Goal: Check status: Check status

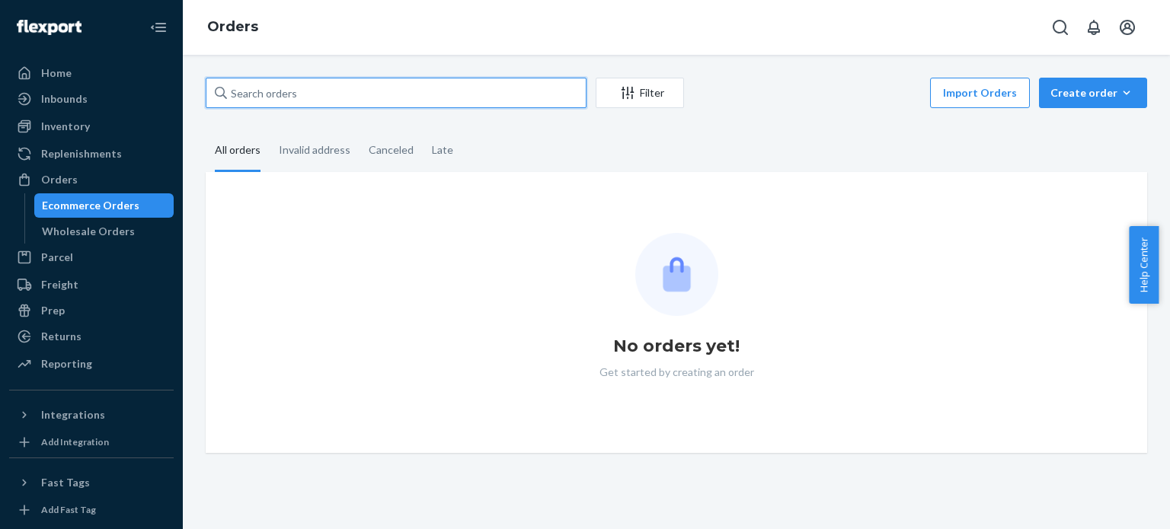
click at [366, 90] on input "text" at bounding box center [396, 93] width 381 height 30
paste input "PW120654172"
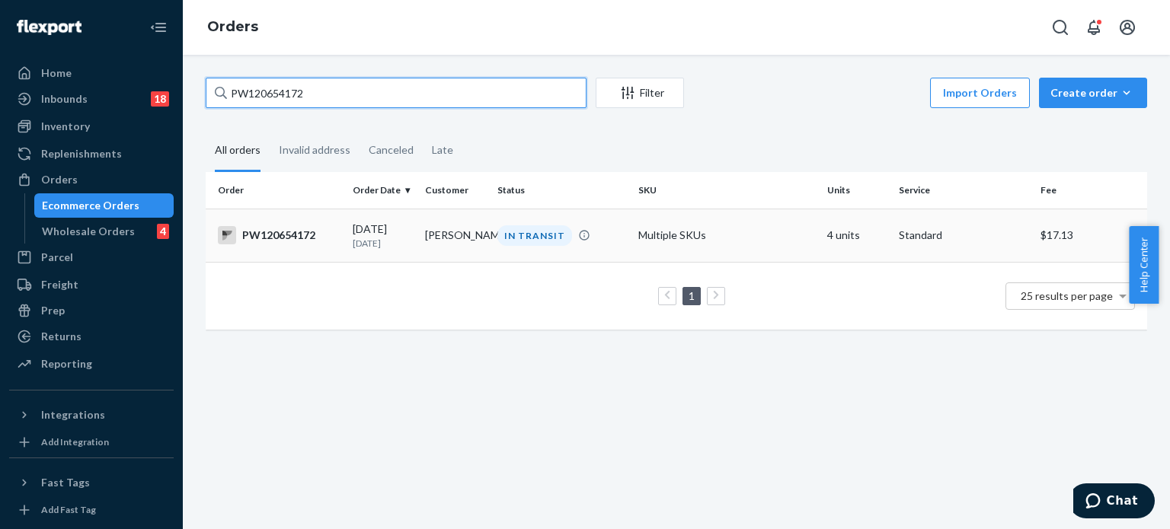
type input "PW120654172"
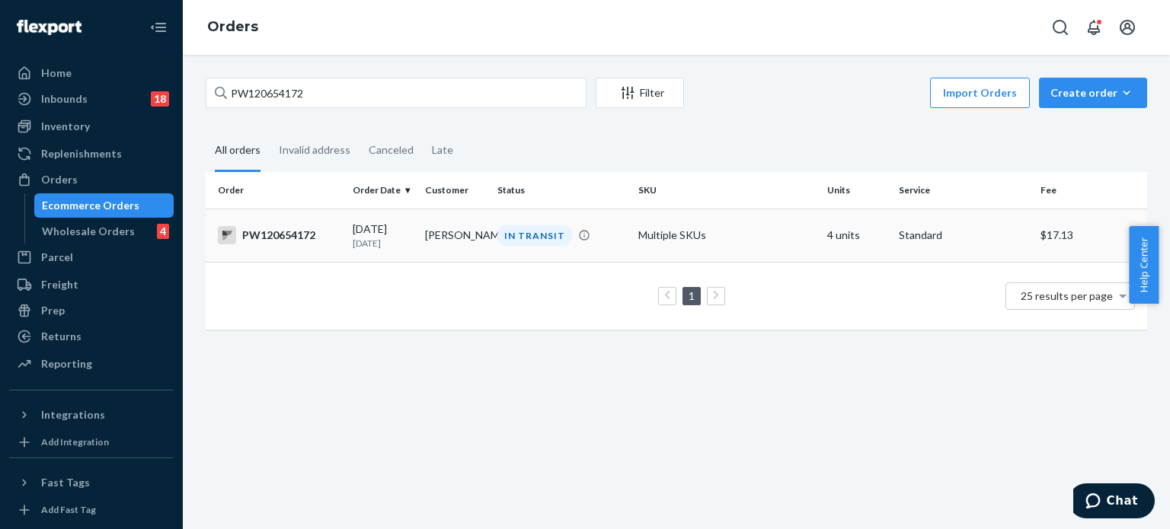
click at [587, 230] on div "IN TRANSIT" at bounding box center [561, 235] width 135 height 21
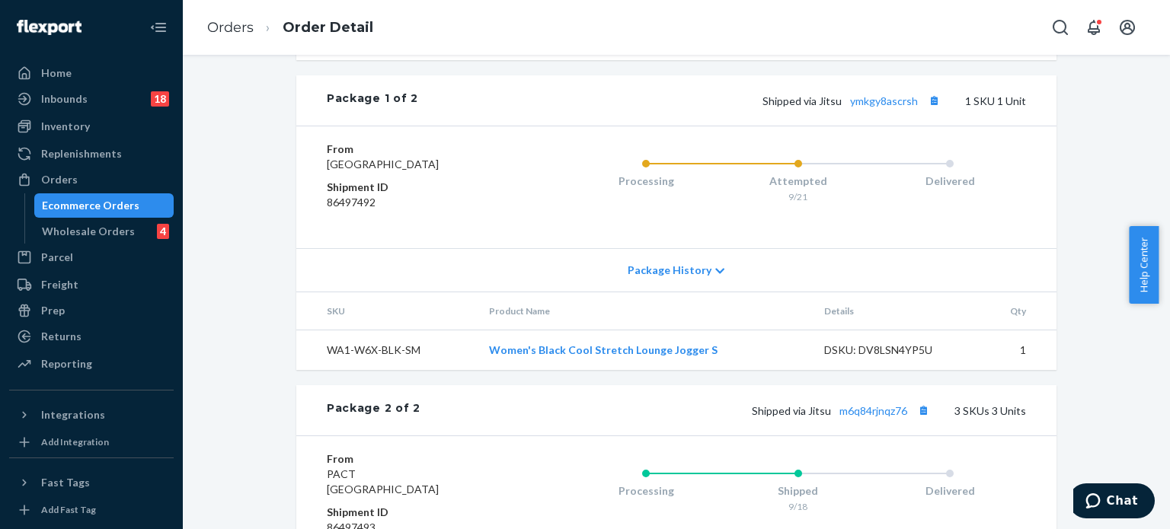
scroll to position [695, 0]
click at [880, 107] on link "ymkgy8ascrsh" at bounding box center [884, 100] width 68 height 13
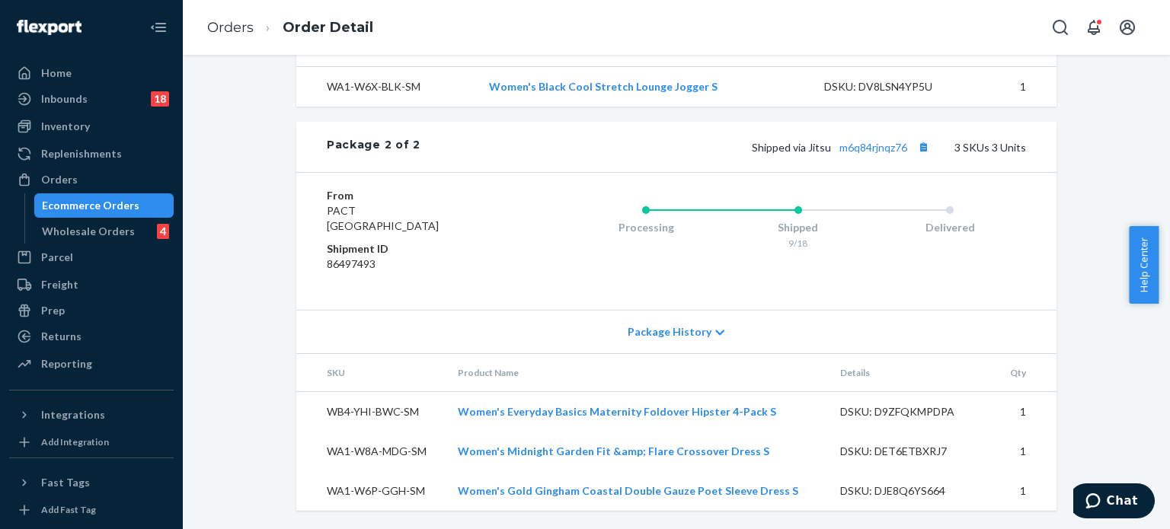
scroll to position [1002, 0]
click at [869, 147] on link "m6q84rjnqz76" at bounding box center [873, 147] width 68 height 13
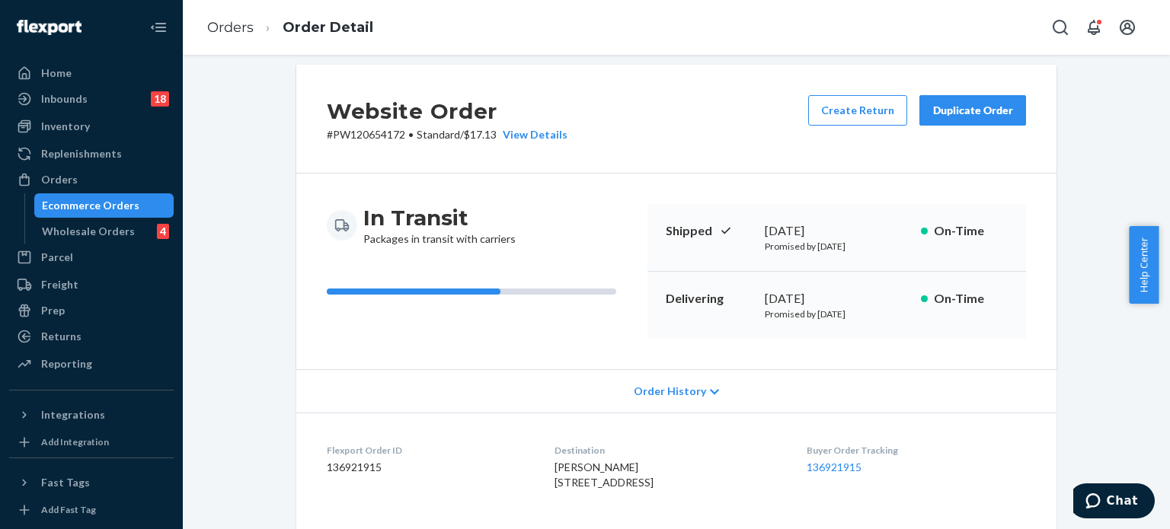
scroll to position [0, 0]
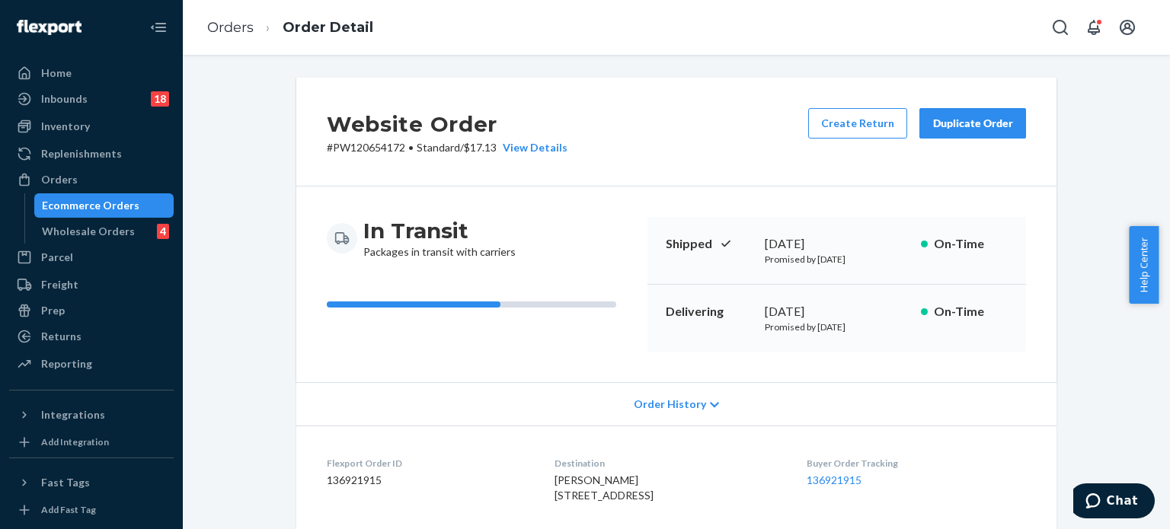
drag, startPoint x: 868, startPoint y: 310, endPoint x: 759, endPoint y: 311, distance: 109.7
click at [765, 311] on div "[DATE]" at bounding box center [837, 312] width 144 height 18
copy div "[DATE]"
drag, startPoint x: 894, startPoint y: 327, endPoint x: 752, endPoint y: 340, distance: 142.3
click at [752, 340] on div "Delivering [DATE] Promised by [DATE] On-Time" at bounding box center [836, 318] width 379 height 67
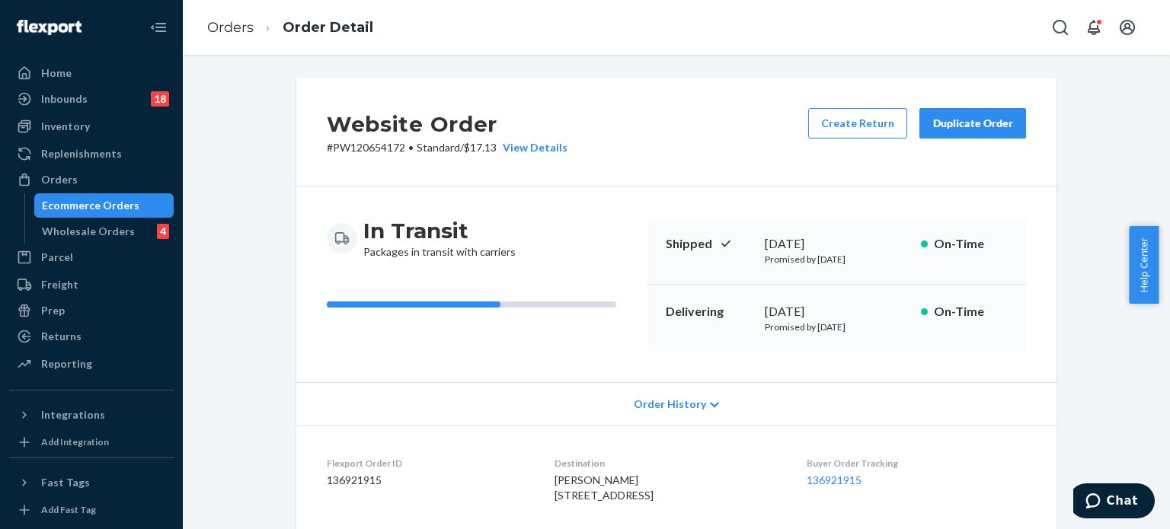
copy p "Promised by [DATE]"
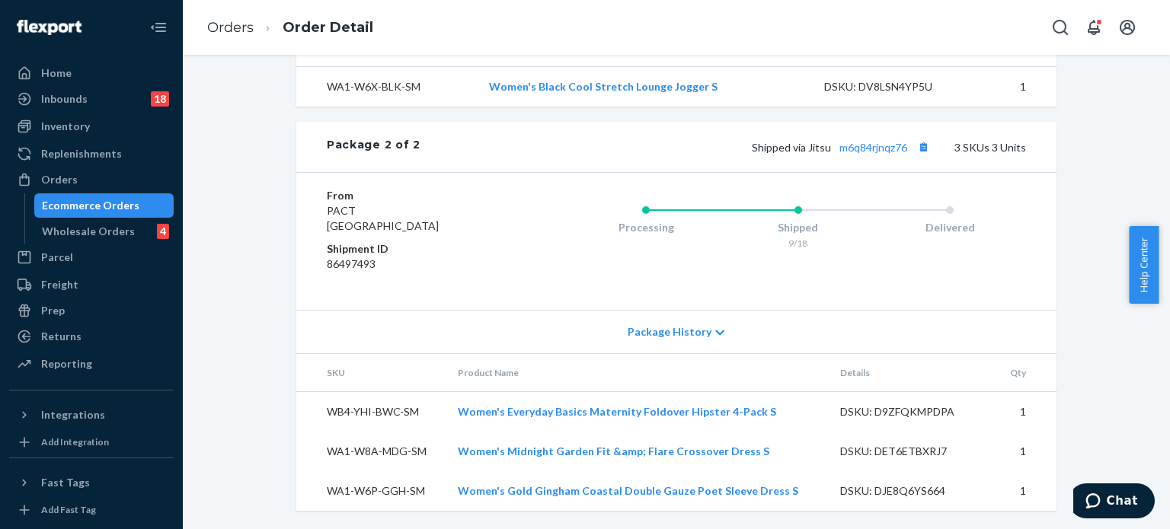
scroll to position [1002, 0]
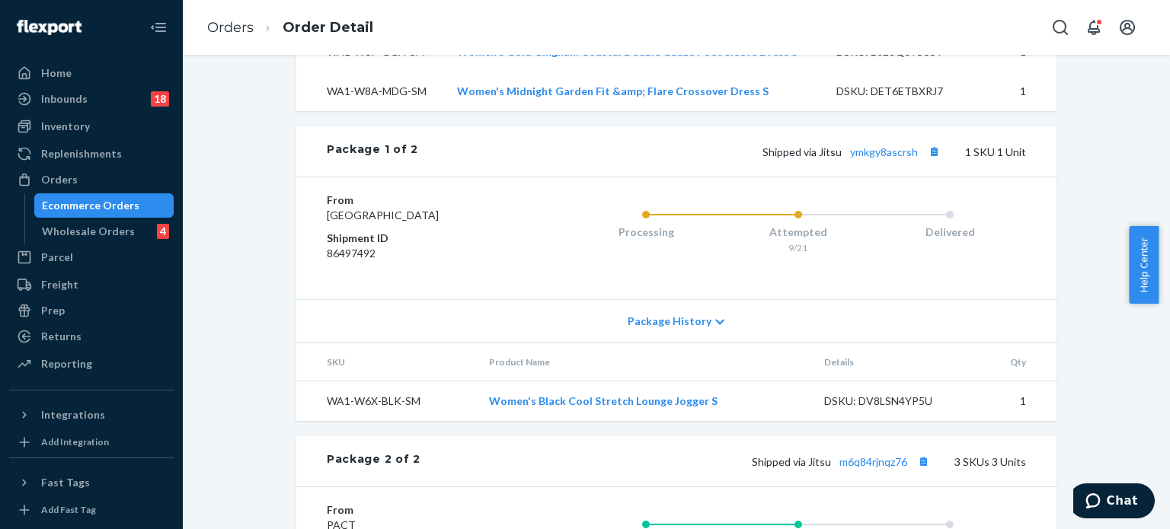
scroll to position [641, 0]
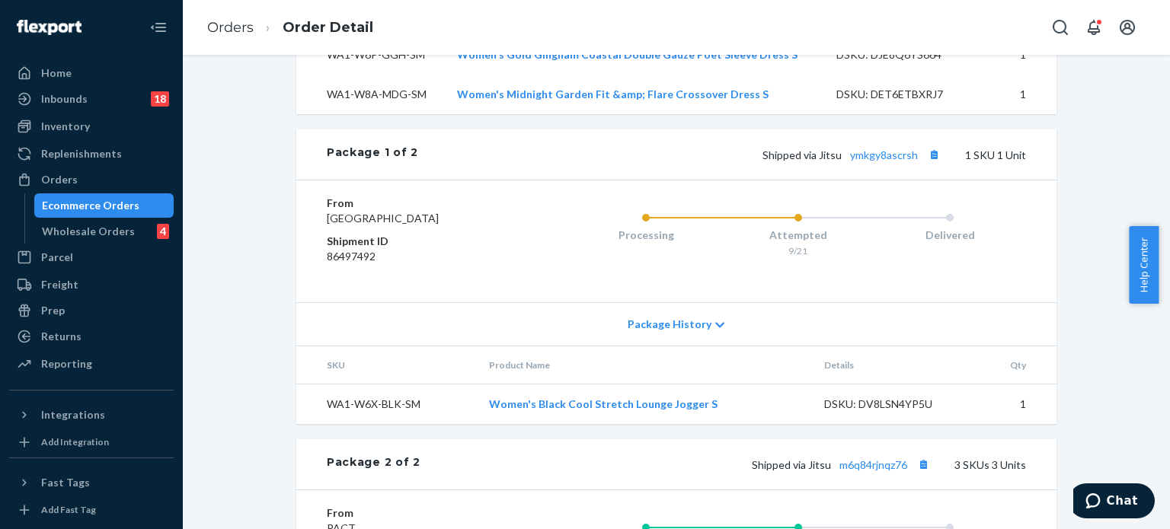
click at [1126, 268] on div "Website Order # PW120654172 • Standard / $17.13 View Details Create Return Dupl…" at bounding box center [676, 142] width 964 height 1410
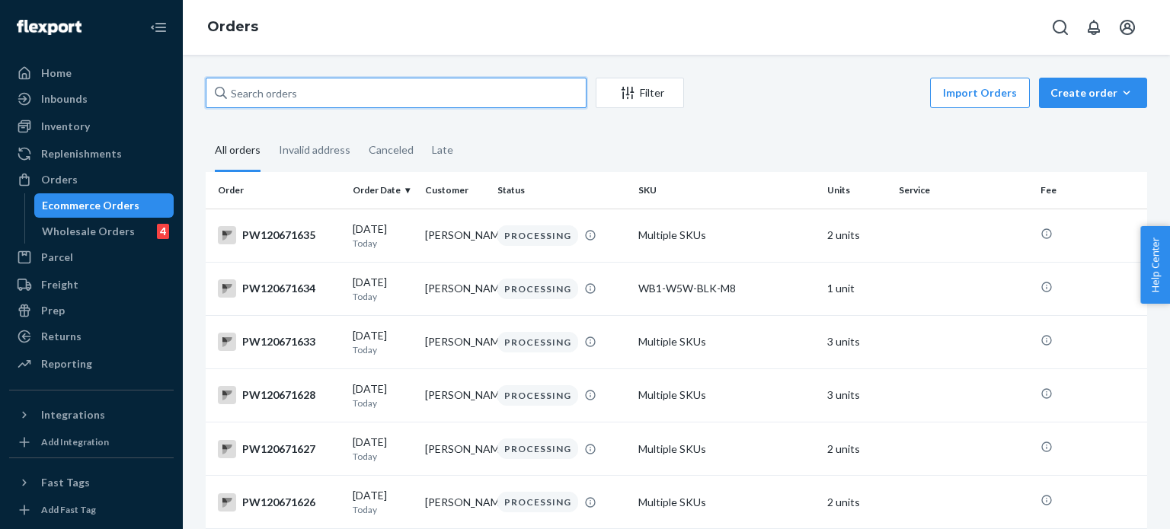
click at [363, 91] on input "text" at bounding box center [396, 93] width 381 height 30
paste input "PW120655388"
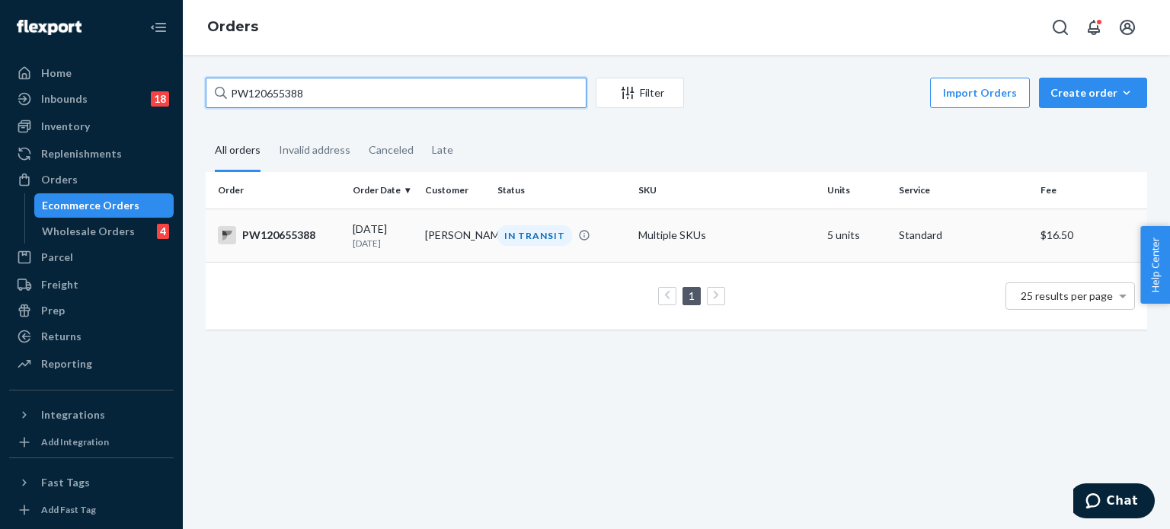
type input "PW120655388"
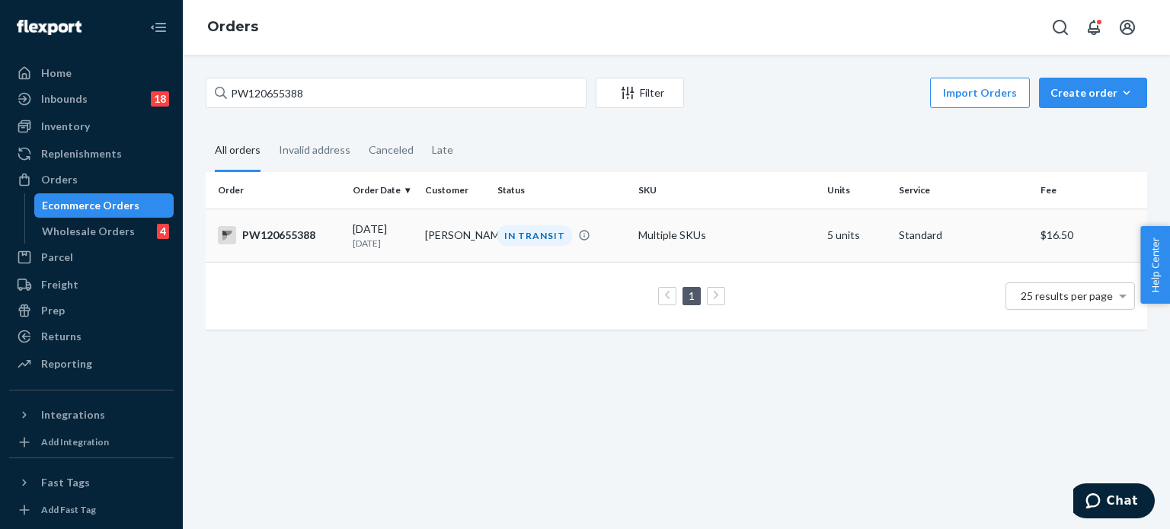
click at [609, 236] on div "IN TRANSIT" at bounding box center [561, 235] width 135 height 21
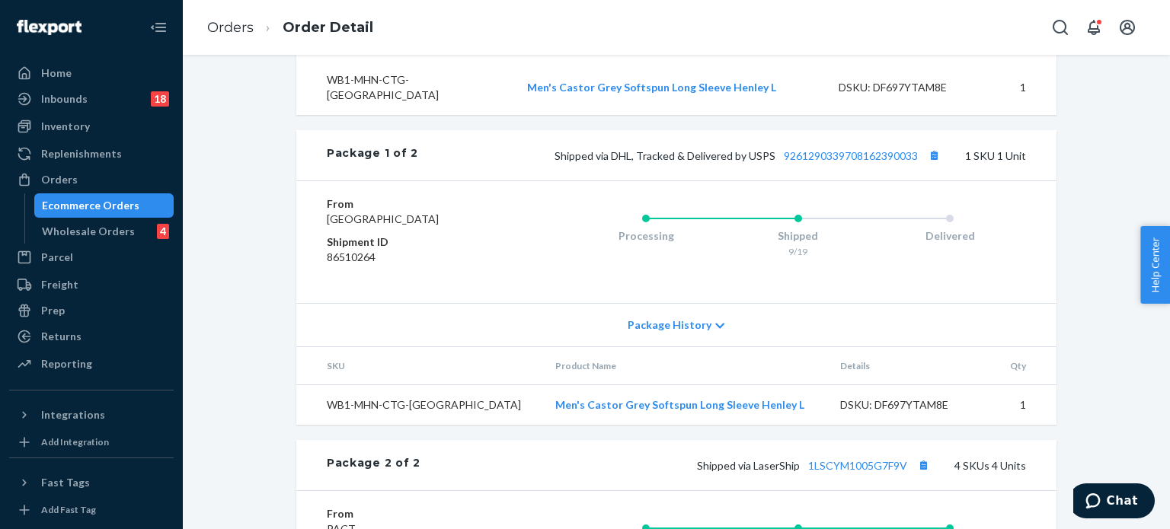
scroll to position [692, 0]
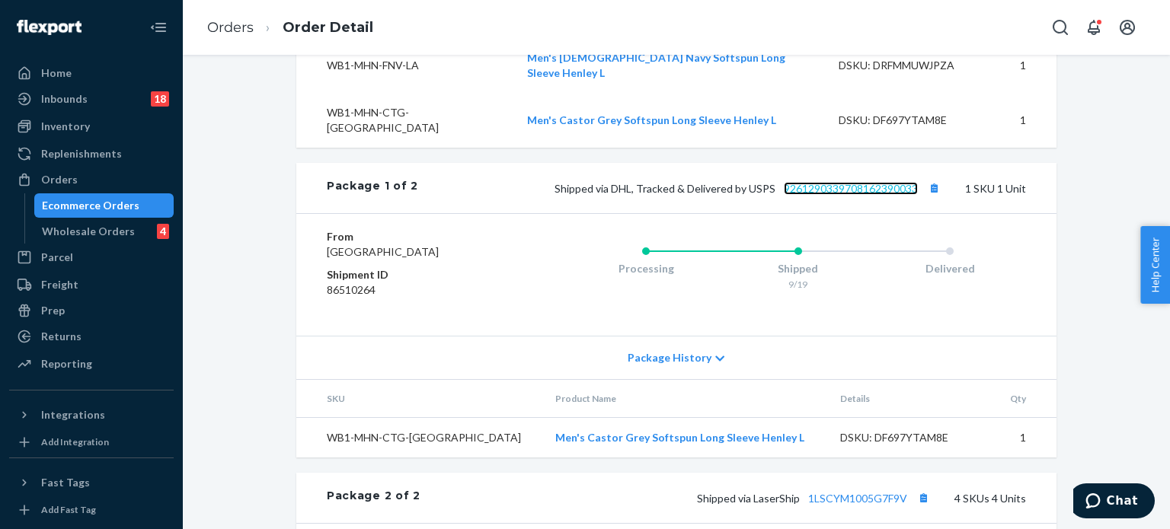
click at [849, 182] on link "9261290339708162390033" at bounding box center [851, 188] width 134 height 13
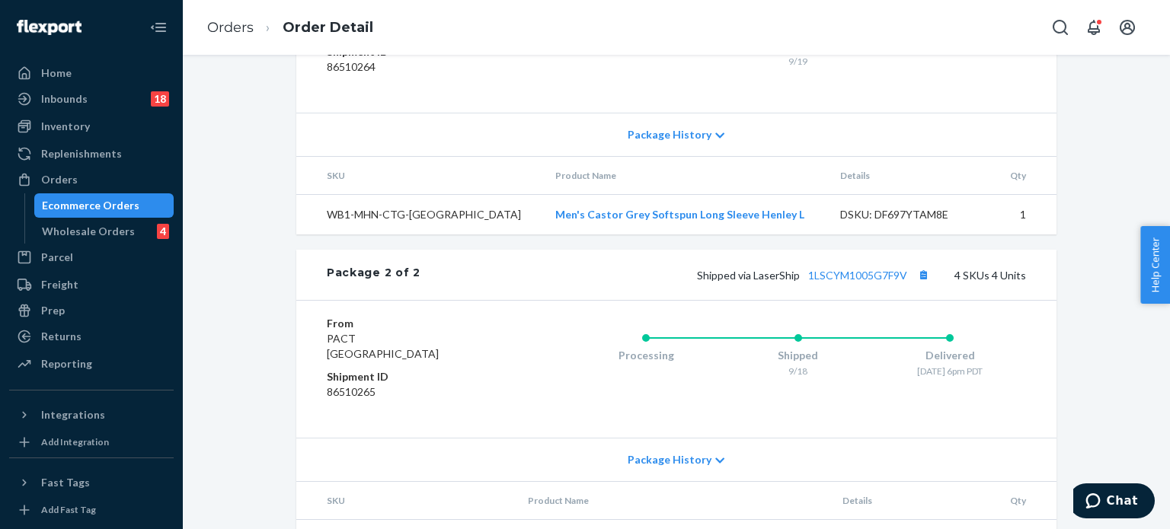
scroll to position [922, 0]
